Goal: Transaction & Acquisition: Purchase product/service

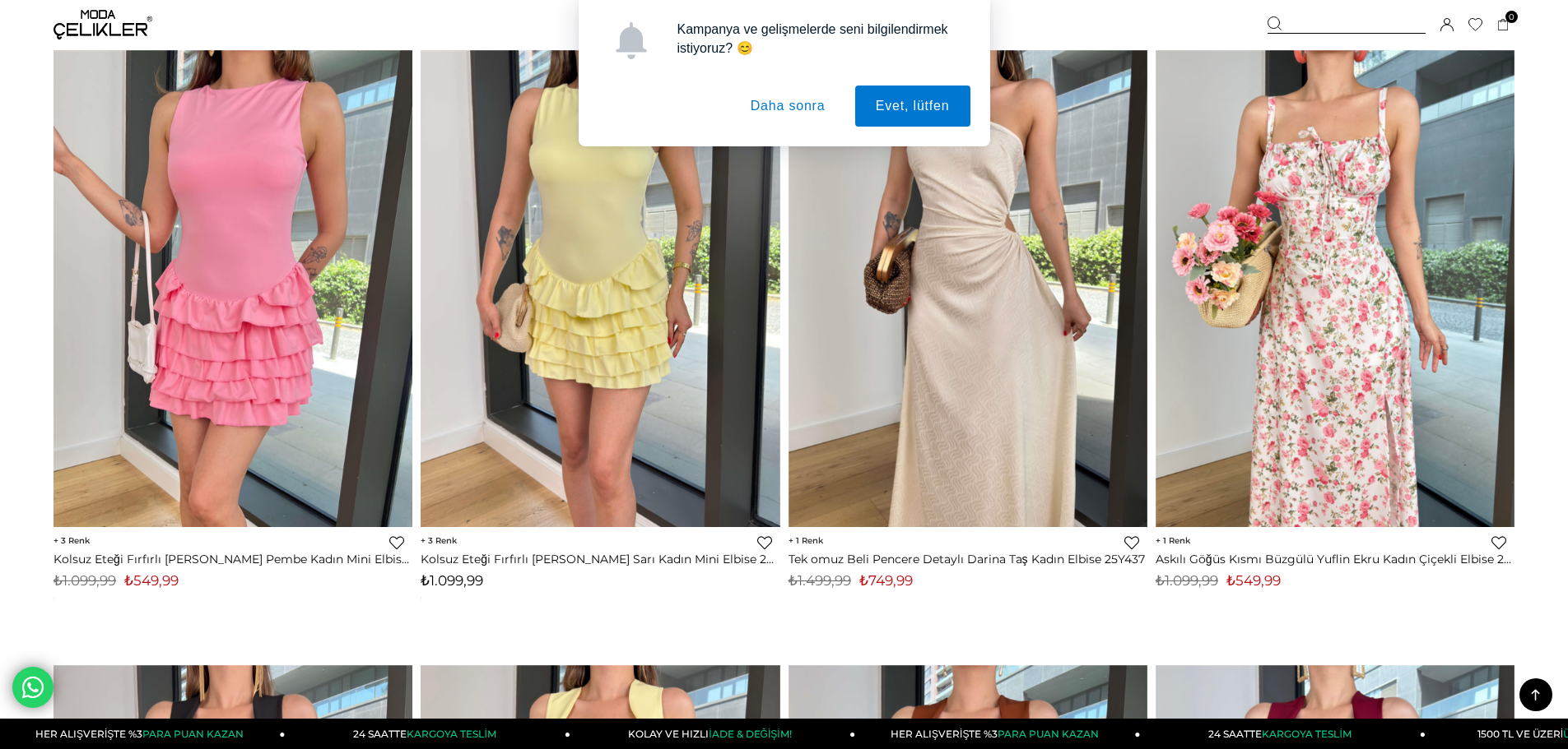
scroll to position [10034, 0]
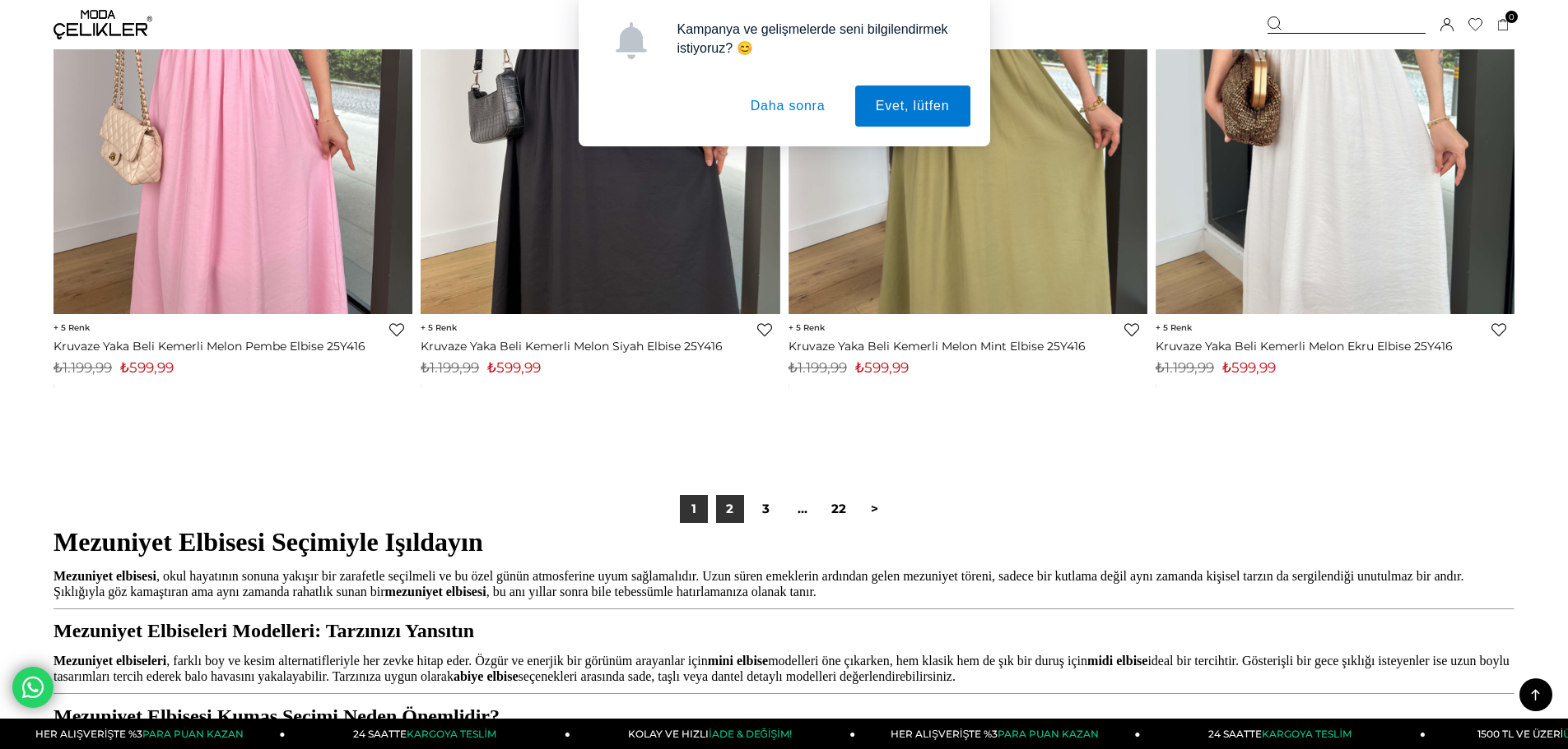
click at [735, 518] on link "2" at bounding box center [730, 509] width 28 height 28
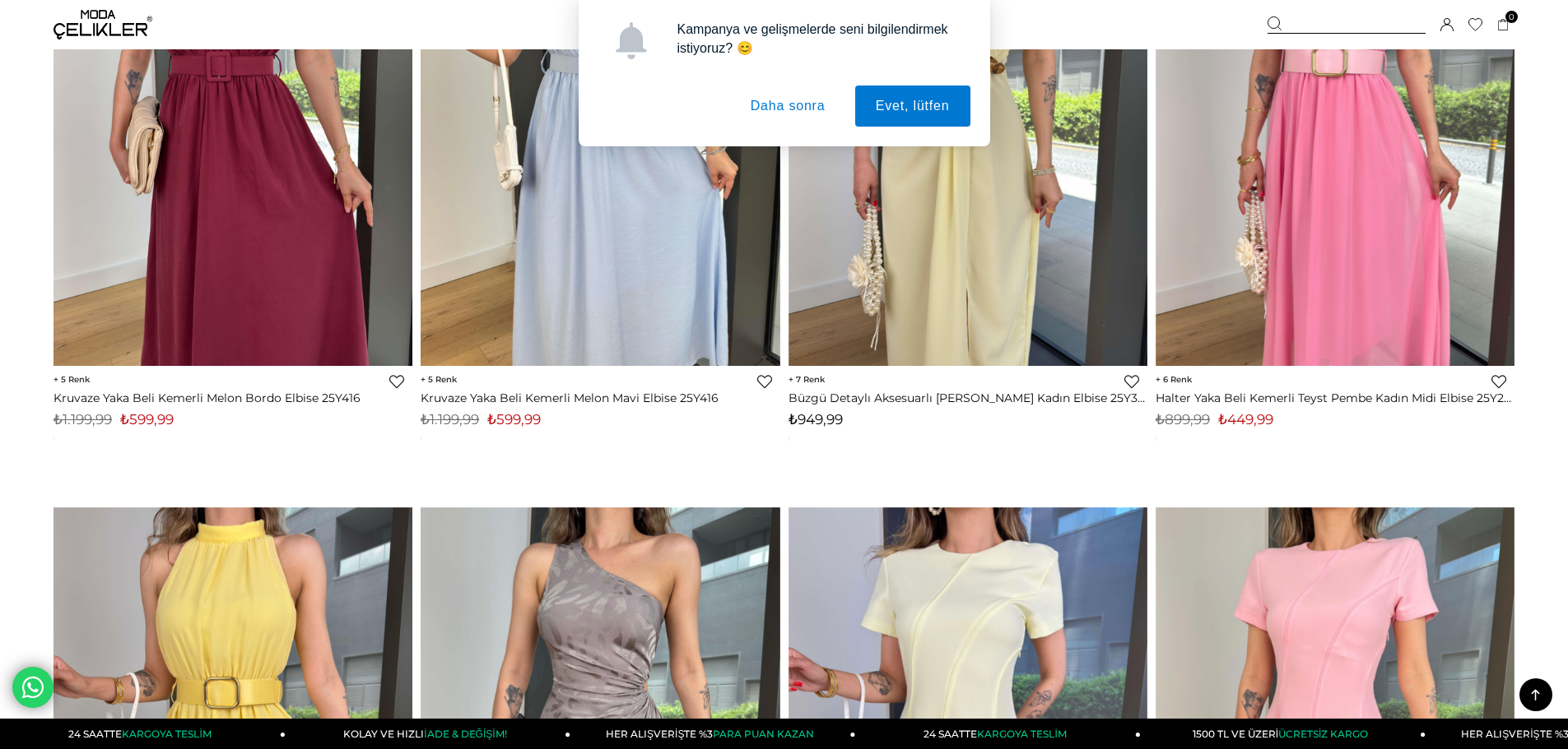
scroll to position [576, 0]
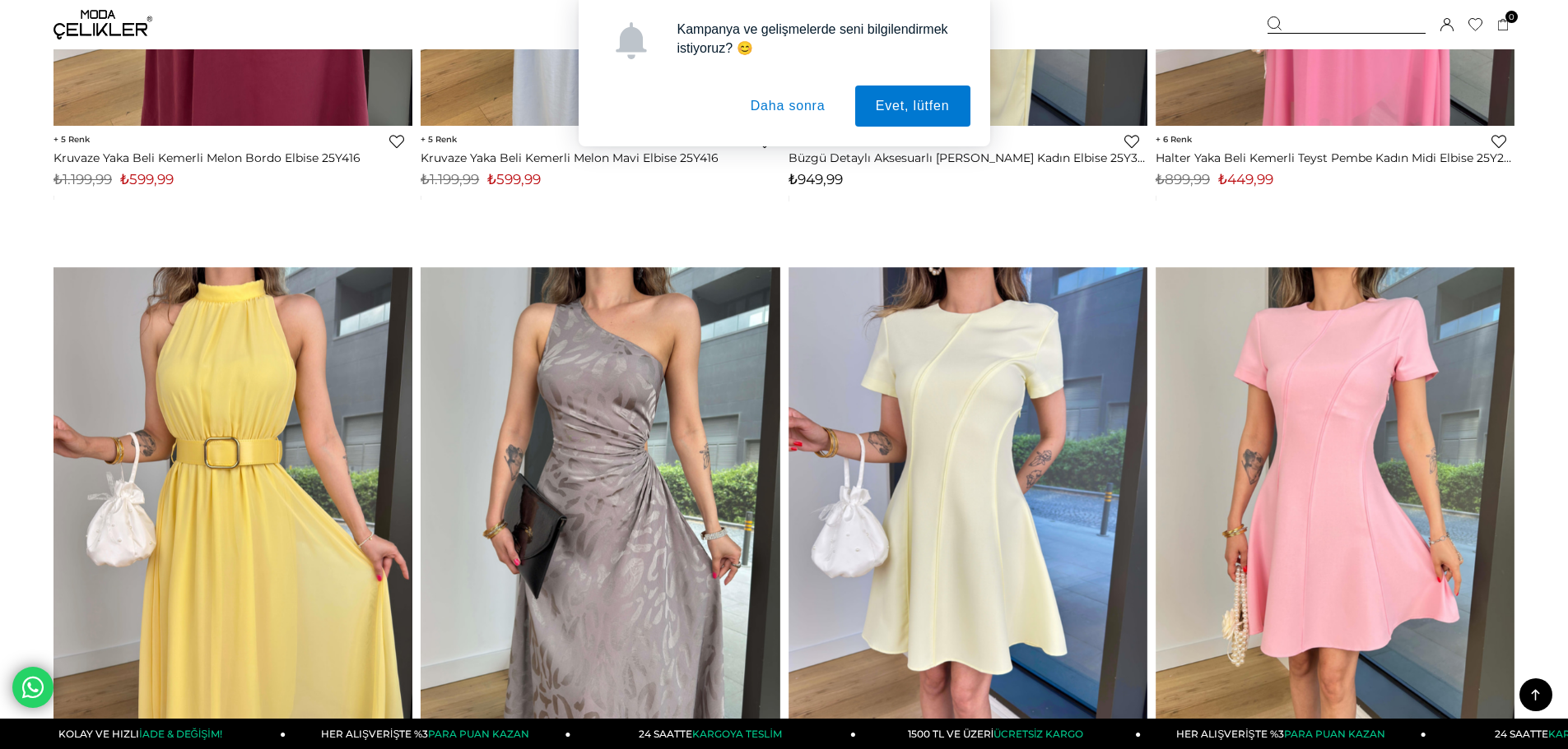
click at [775, 108] on button "Daha sonra" at bounding box center [787, 106] width 116 height 41
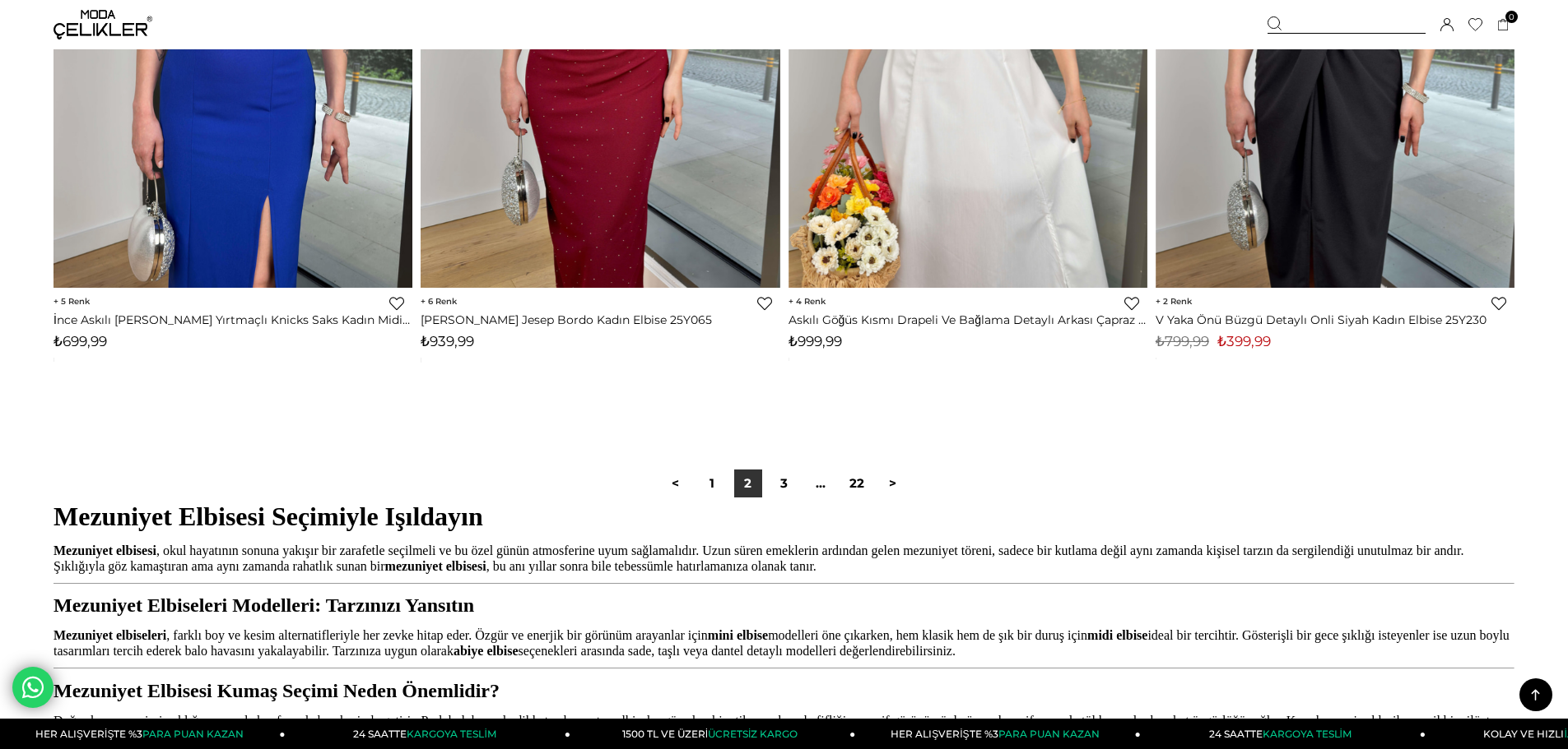
scroll to position [12255, 0]
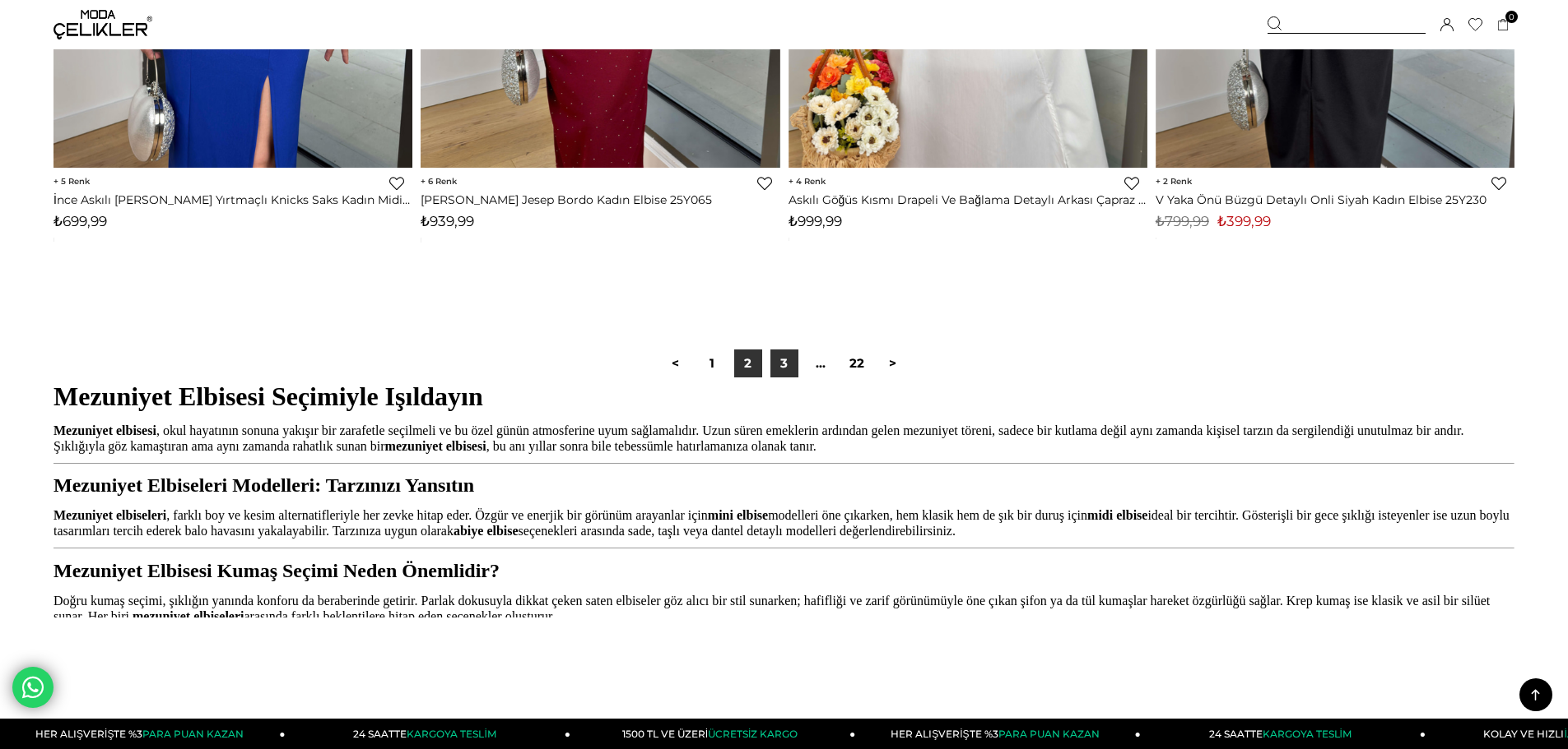
click at [789, 367] on link "3" at bounding box center [784, 363] width 28 height 28
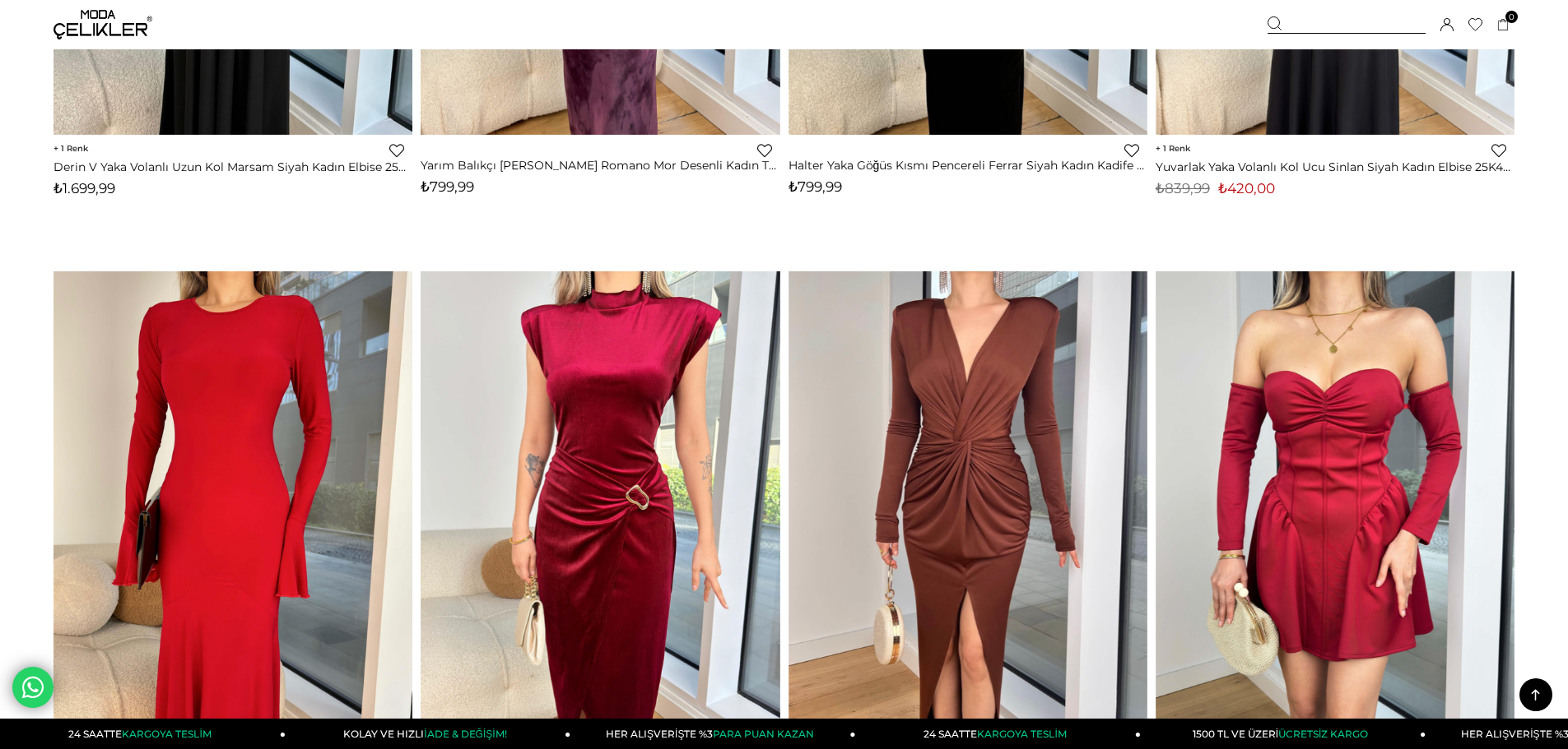
scroll to position [11021, 0]
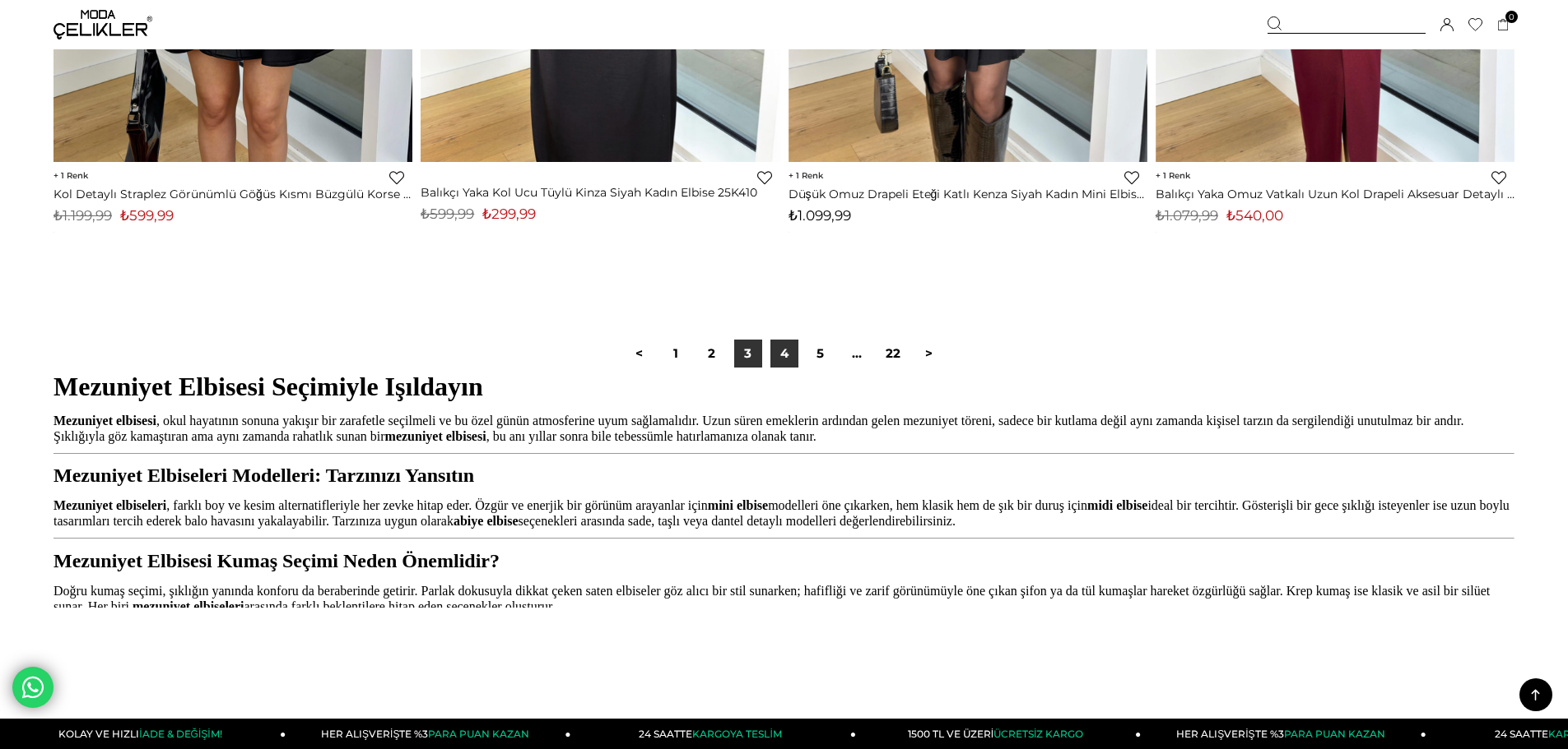
click at [792, 355] on link "4" at bounding box center [784, 354] width 28 height 28
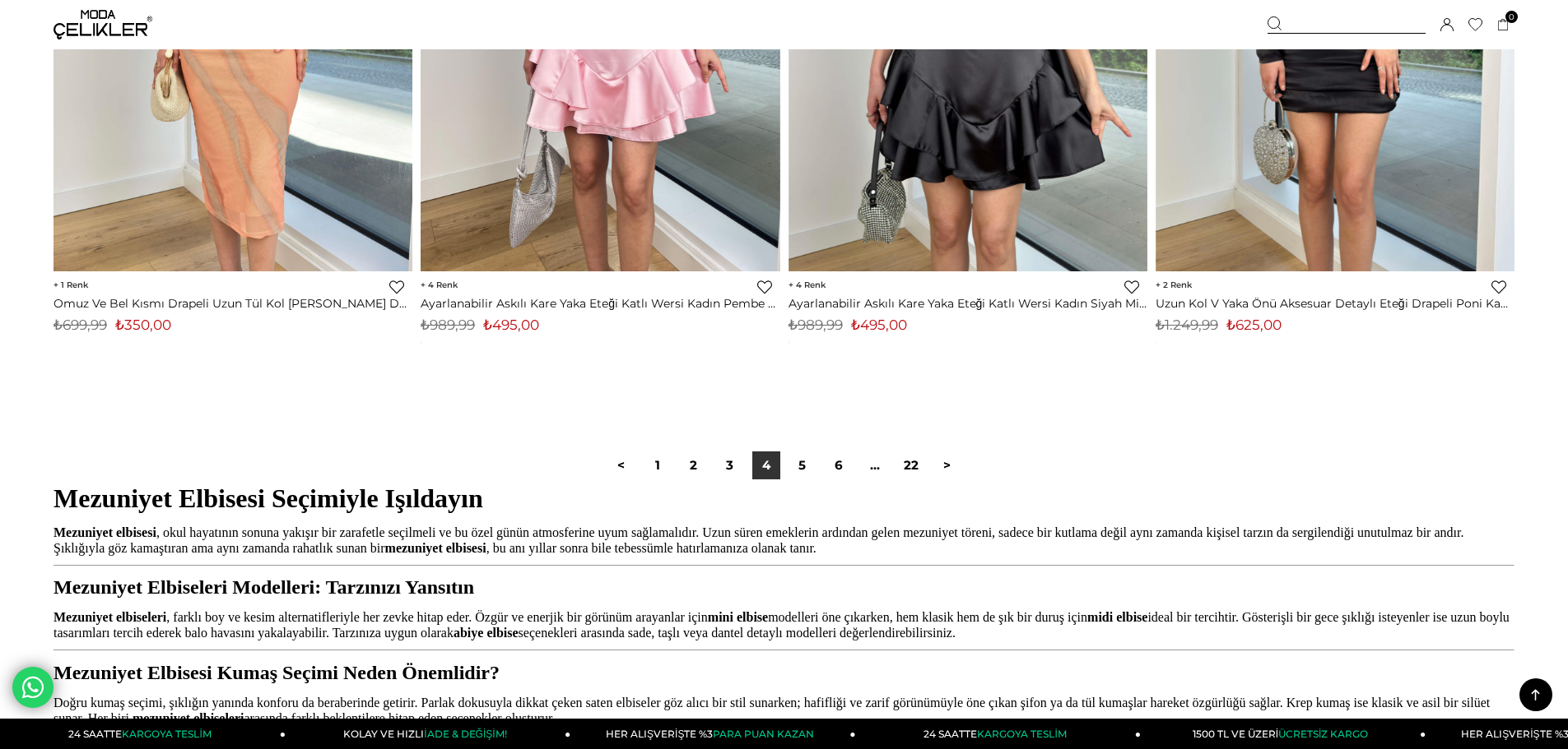
scroll to position [11843, 0]
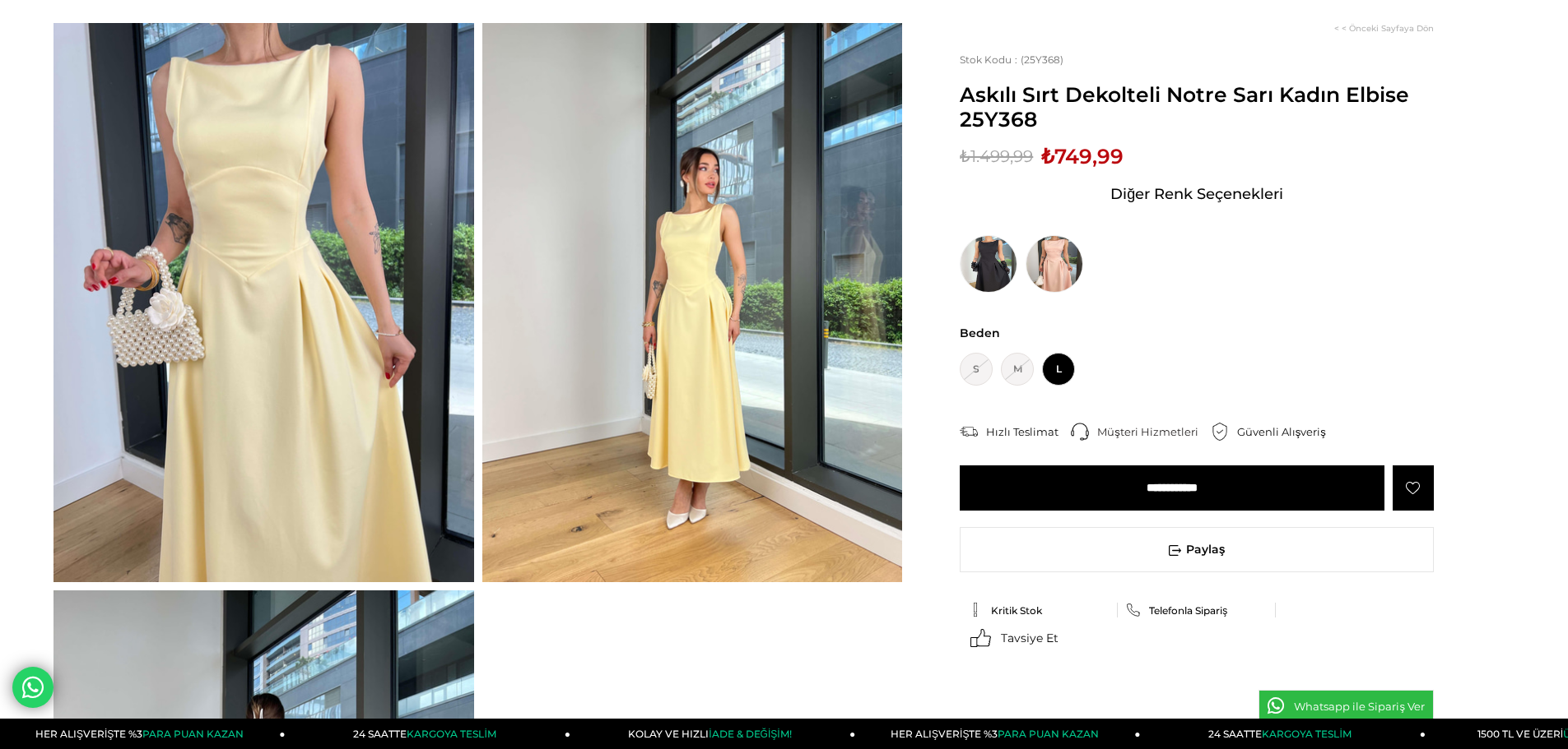
scroll to position [247, 0]
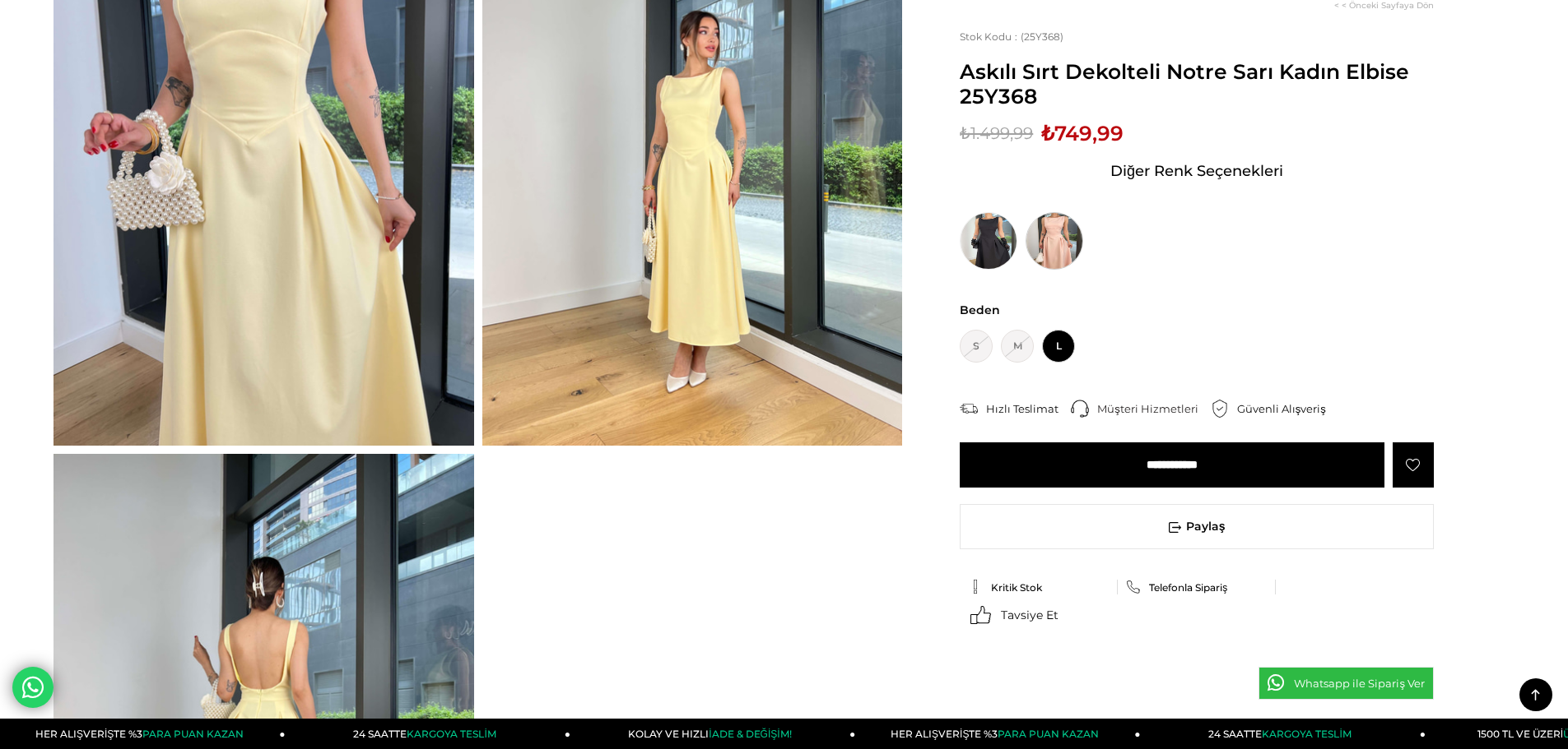
click at [1061, 255] on img at bounding box center [1054, 241] width 58 height 58
